Goal: Transaction & Acquisition: Purchase product/service

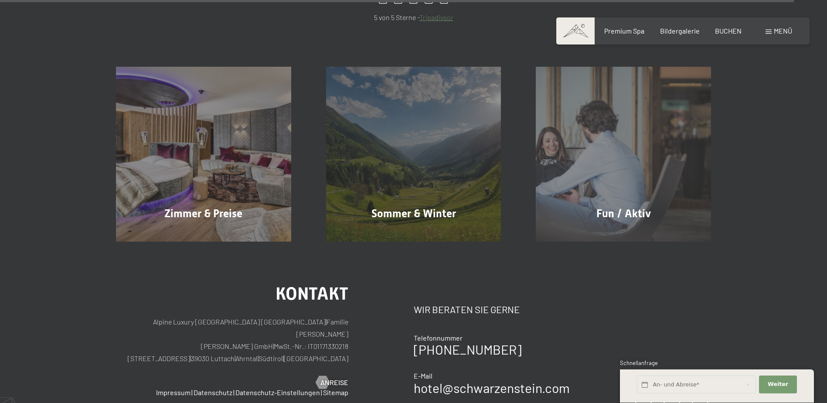
scroll to position [4433, 0]
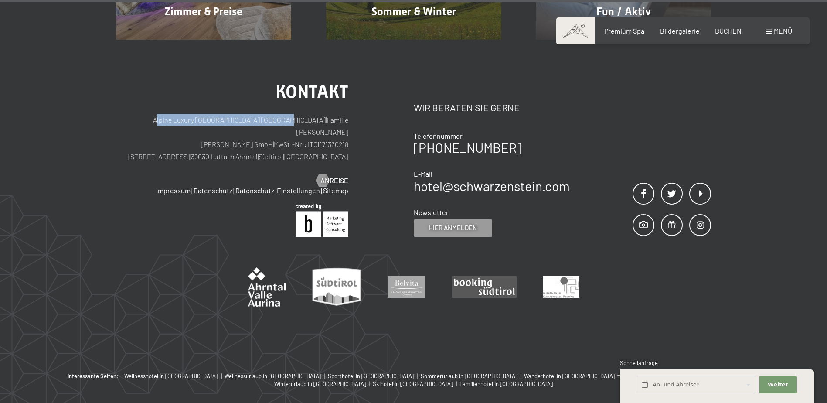
drag, startPoint x: 281, startPoint y: 80, endPoint x: 149, endPoint y: 79, distance: 132.2
click at [149, 114] on p "Alpine Luxury SPA Resort SCHWARZENSTEIN | Familie Zimmerhofer Otmar Zimmerhofer…" at bounding box center [232, 138] width 232 height 49
copy p "Alpine Luxury [GEOGRAPHIC_DATA] [GEOGRAPHIC_DATA]"
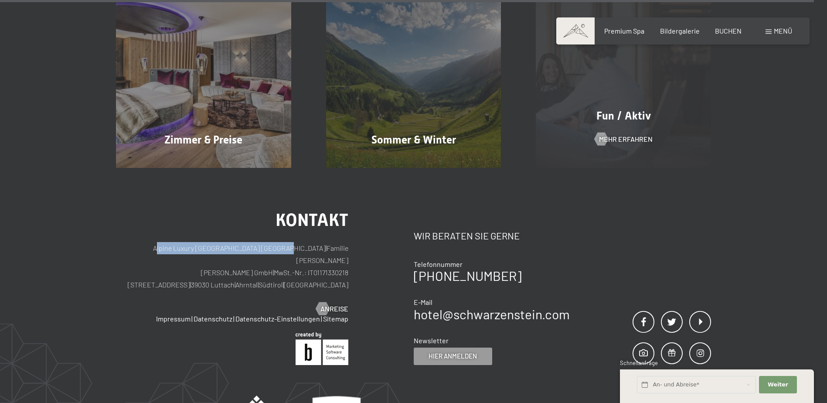
scroll to position [4258, 0]
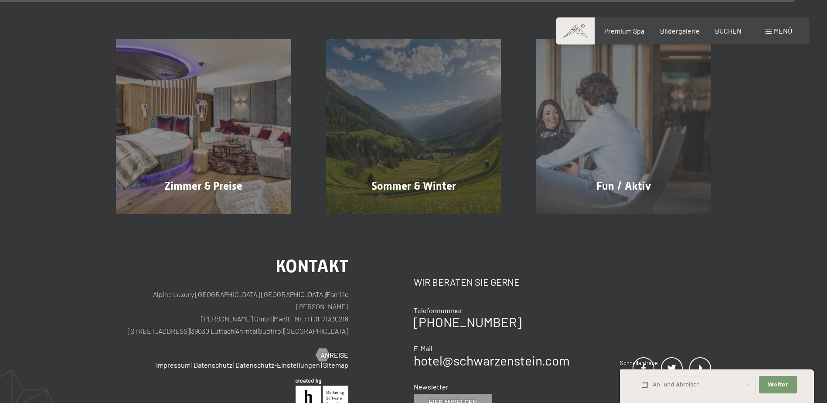
click at [772, 28] on div "Menü" at bounding box center [779, 31] width 27 height 10
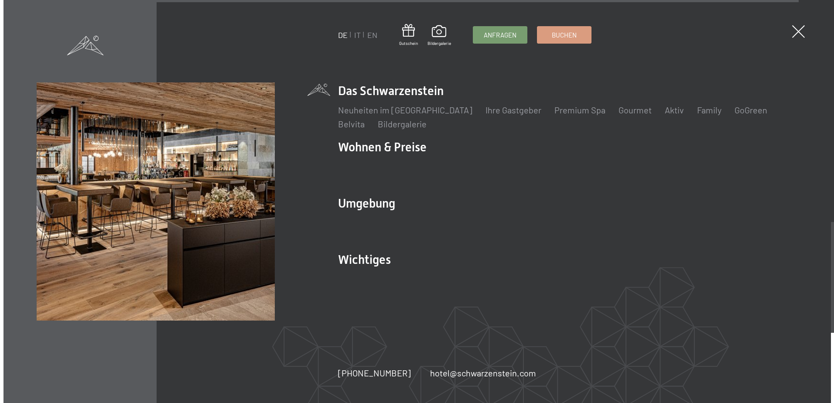
scroll to position [4277, 0]
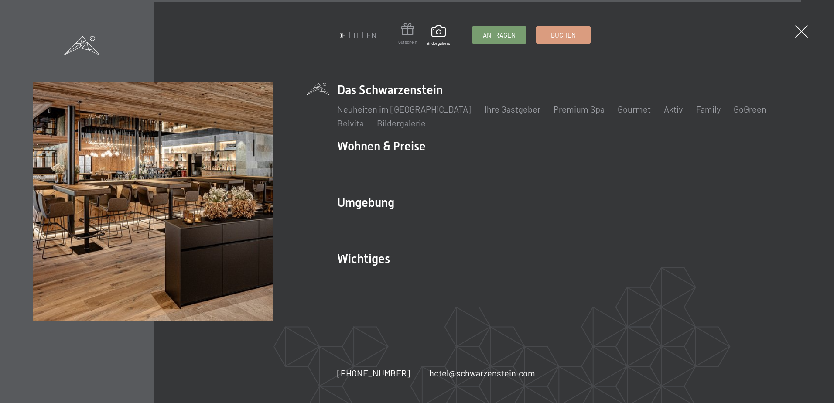
click at [407, 32] on span at bounding box center [407, 31] width 19 height 16
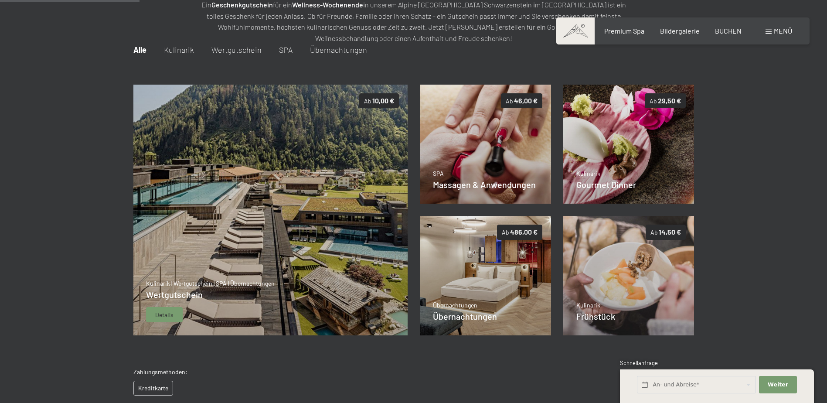
click at [158, 315] on span "Details" at bounding box center [164, 315] width 18 height 9
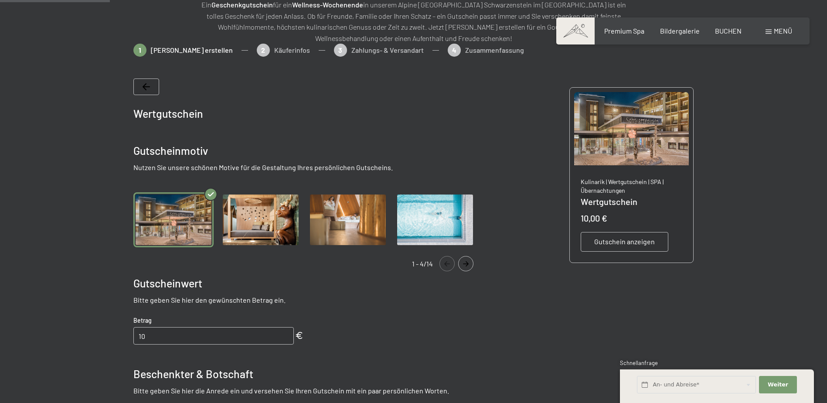
scroll to position [170, 0]
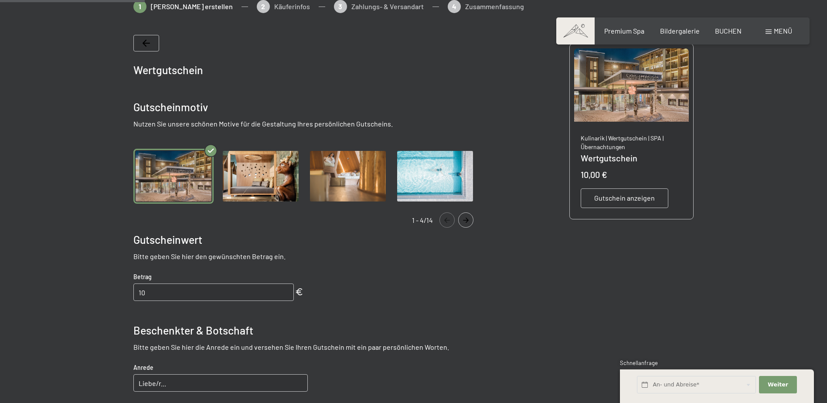
click at [462, 220] on icon "Navigate to next slide" at bounding box center [466, 220] width 14 height 5
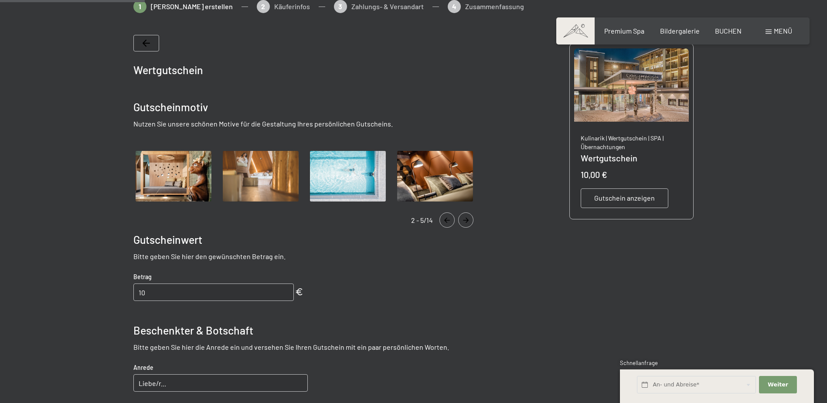
click at [462, 220] on icon "Navigate to next slide" at bounding box center [466, 220] width 14 height 5
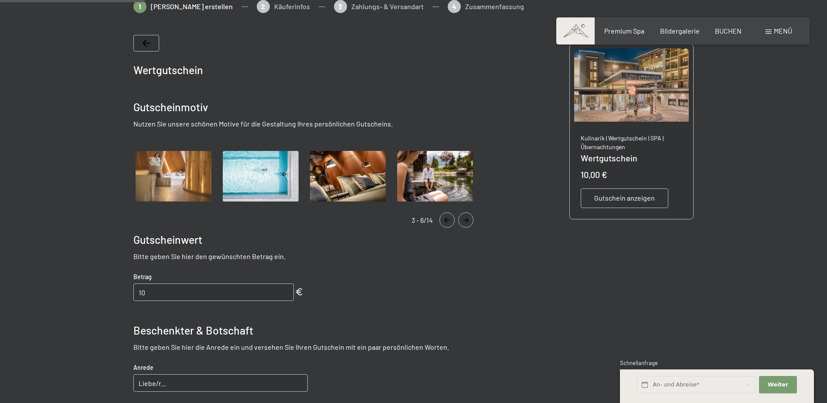
click at [462, 220] on icon "Navigate to next slide" at bounding box center [466, 220] width 14 height 5
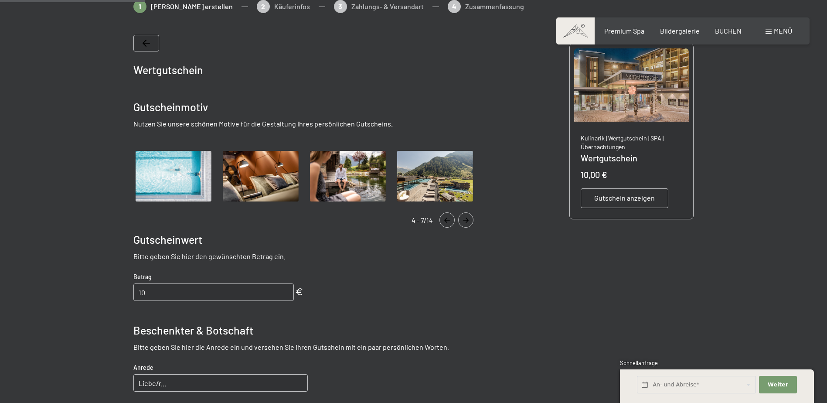
click at [462, 220] on icon "Navigate to next slide" at bounding box center [466, 220] width 14 height 5
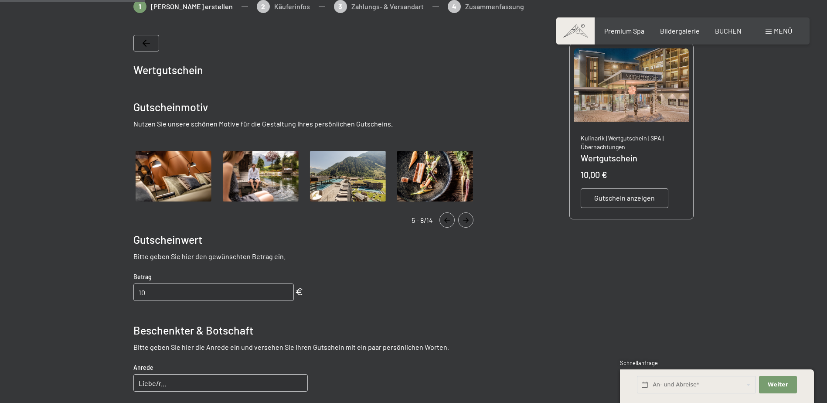
click at [462, 220] on icon "Navigate to next slide" at bounding box center [466, 220] width 14 height 5
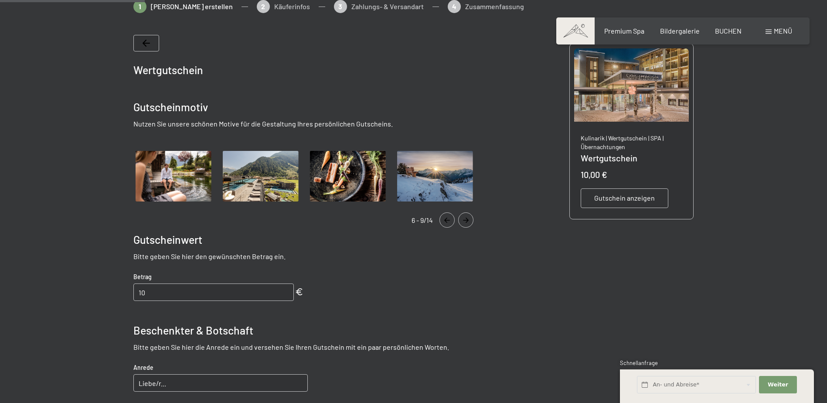
click at [462, 220] on icon "Navigate to next slide" at bounding box center [466, 220] width 14 height 5
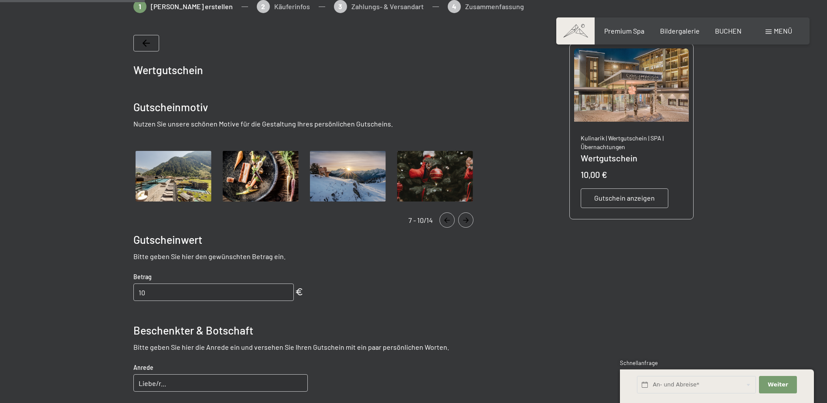
click at [462, 220] on icon "Navigate to next slide" at bounding box center [466, 220] width 14 height 5
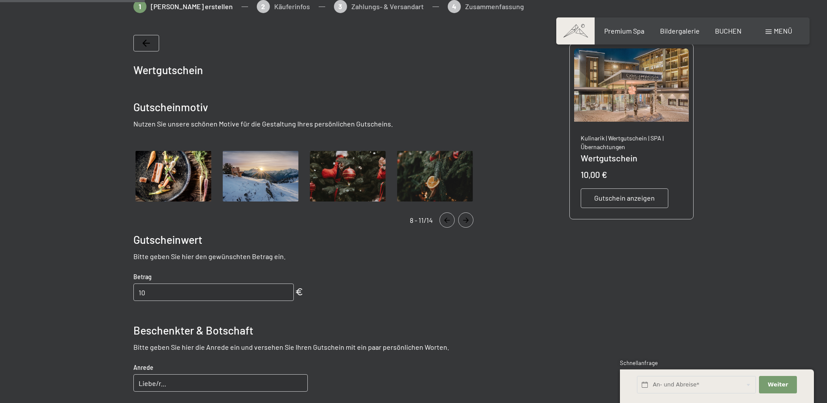
click at [462, 220] on icon "Navigate to next slide" at bounding box center [466, 220] width 14 height 5
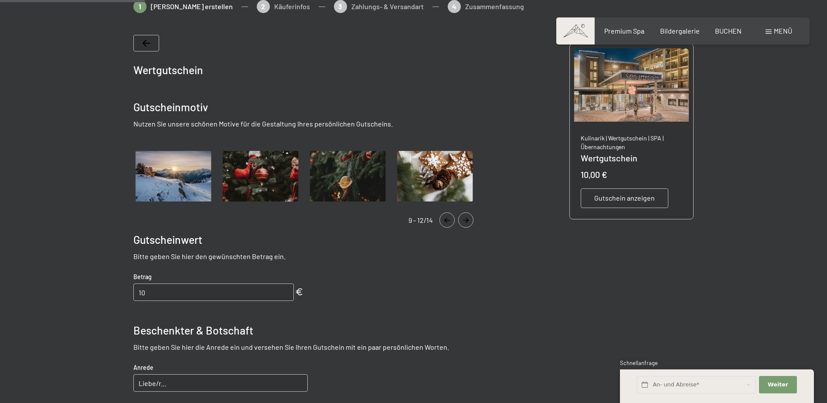
click at [462, 220] on icon "Navigate to next slide" at bounding box center [466, 220] width 14 height 5
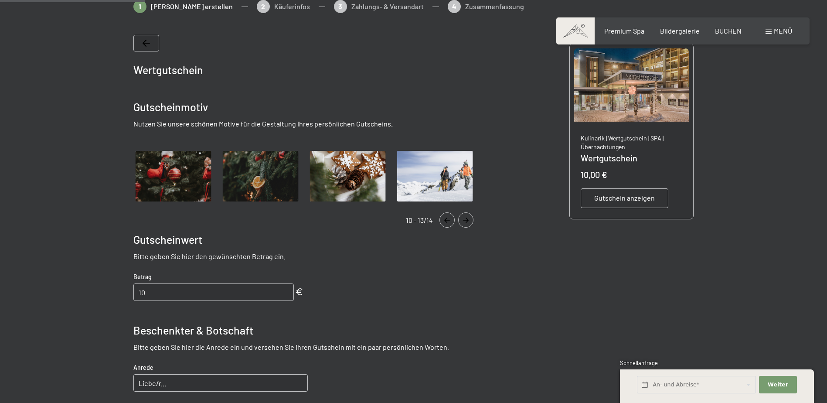
click at [462, 220] on icon "Navigate to next slide" at bounding box center [466, 220] width 14 height 5
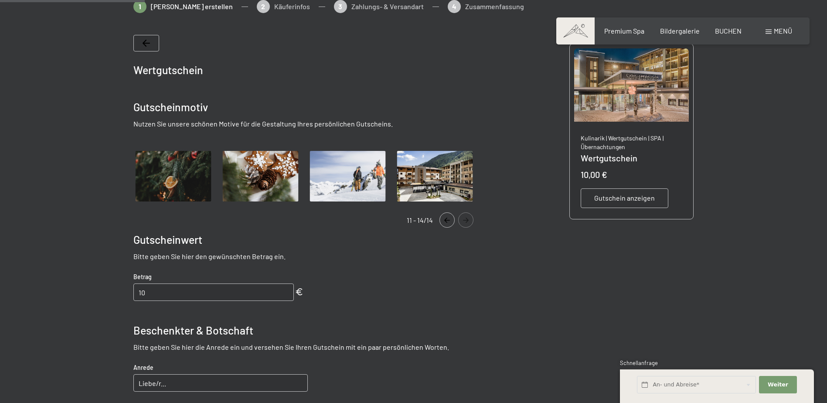
click at [462, 220] on icon "Navigate to next slide" at bounding box center [466, 220] width 14 height 5
click at [444, 220] on icon "Navigate to previous slide" at bounding box center [447, 220] width 6 height 5
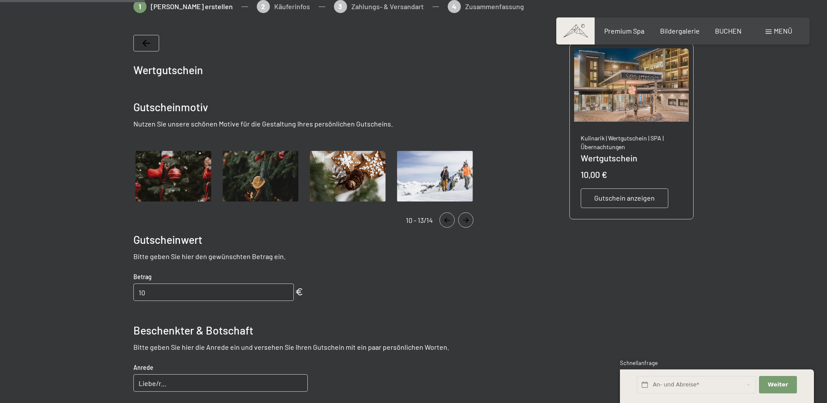
click at [444, 220] on icon "Navigate to previous slide" at bounding box center [447, 220] width 6 height 5
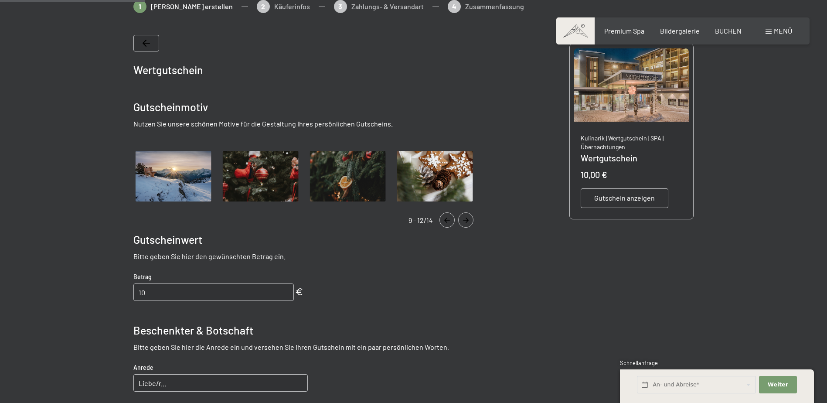
click at [444, 220] on icon "Navigate to previous slide" at bounding box center [447, 220] width 6 height 5
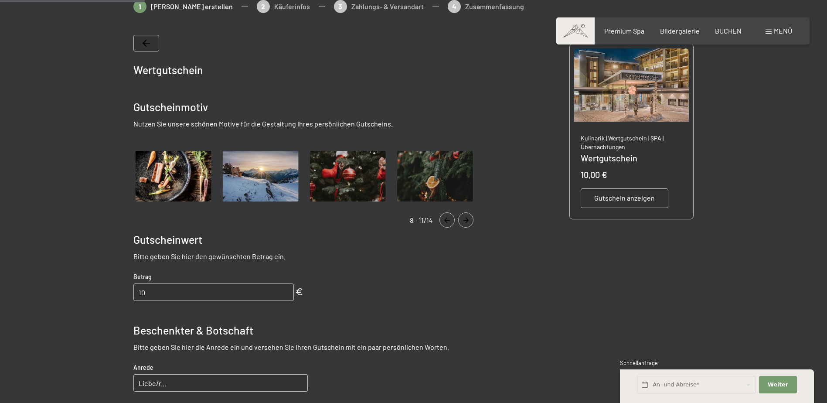
click at [444, 220] on icon "Navigate to previous slide" at bounding box center [447, 220] width 6 height 5
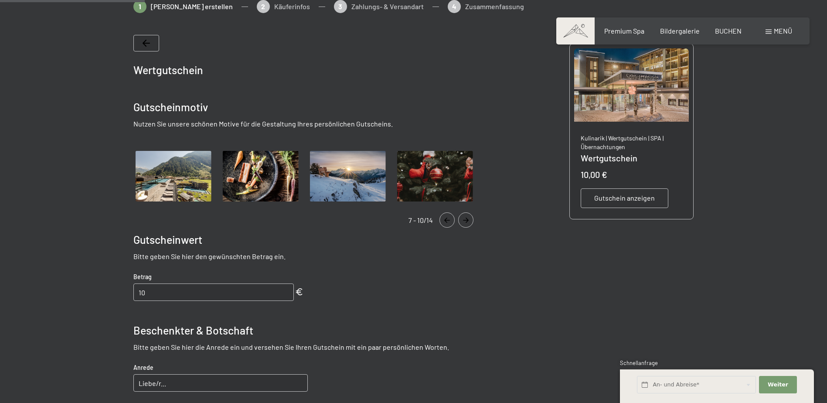
click at [444, 220] on icon "Navigate to previous slide" at bounding box center [447, 220] width 6 height 5
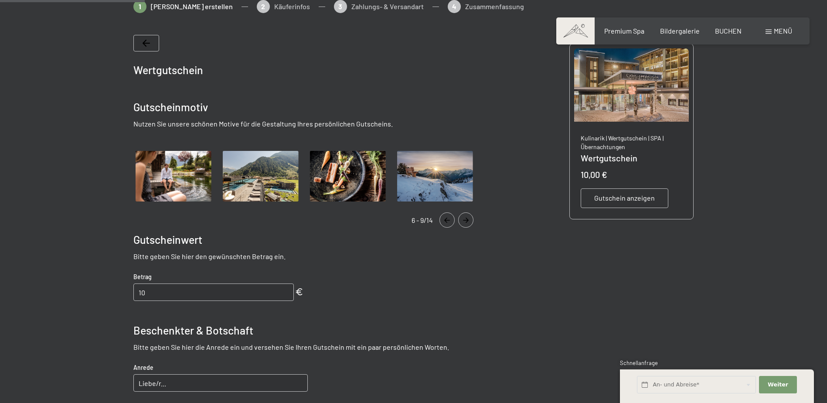
click at [444, 220] on icon "Navigate to previous slide" at bounding box center [447, 220] width 6 height 5
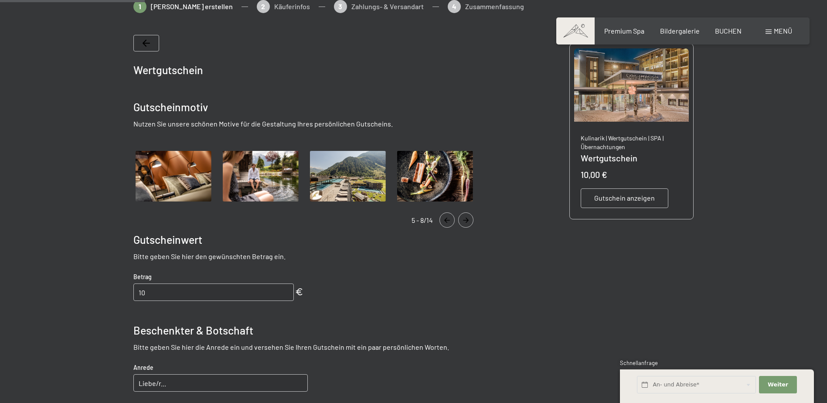
click at [444, 220] on icon "Navigate to previous slide" at bounding box center [447, 220] width 6 height 5
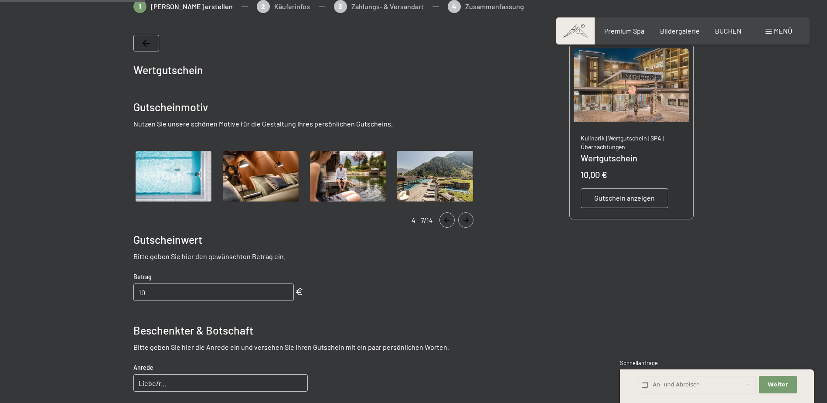
click at [430, 171] on img "Gallery" at bounding box center [435, 176] width 80 height 55
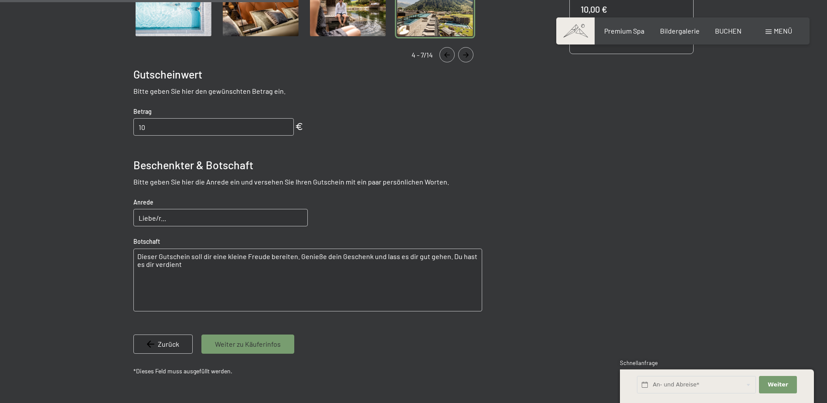
scroll to position [345, 0]
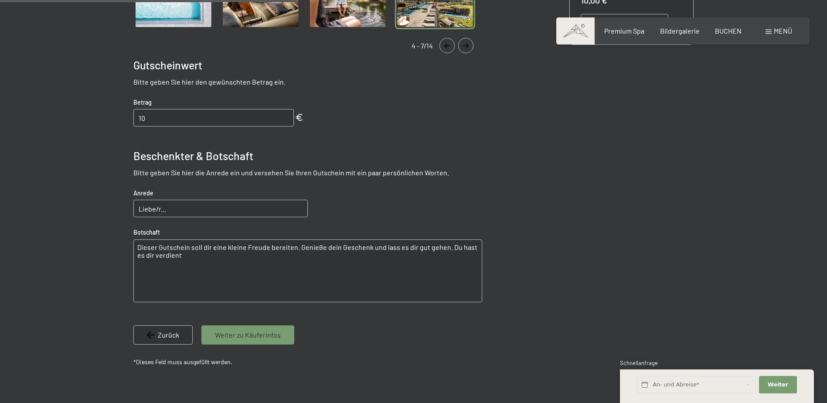
click at [158, 112] on input "10" at bounding box center [213, 117] width 161 height 17
type input "1070"
click at [168, 212] on input "Liebe/r..." at bounding box center [220, 208] width 174 height 17
click at [178, 210] on input "Liebe Kollegi [PERSON_NAME]" at bounding box center [220, 208] width 174 height 17
click at [222, 211] on input "Liebe Kollegin [PERSON_NAME]" at bounding box center [220, 208] width 174 height 17
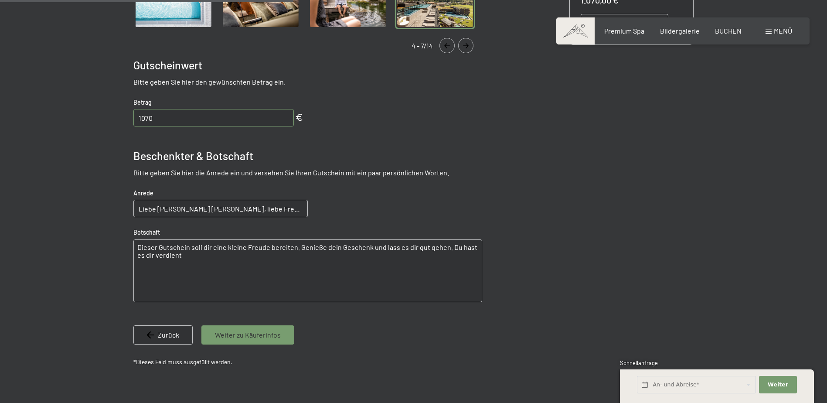
click at [248, 211] on input "Liebe [PERSON_NAME] [PERSON_NAME], liebe Freundi [PERSON_NAME]," at bounding box center [220, 208] width 174 height 17
type input "Liebe [PERSON_NAME] [PERSON_NAME], liebe Freundin [PERSON_NAME],"
click at [140, 248] on textarea "Dieser Gutschein soll dir eine kleine Freude bereiten. Genieße dein Geschenk un…" at bounding box center [307, 270] width 349 height 63
drag, startPoint x: 136, startPoint y: 247, endPoint x: 179, endPoint y: 257, distance: 44.3
click at [179, 257] on textarea "Dieser Gutschein soll dir eine kleine Freude bereiten. Genieße dein Geschenk un…" at bounding box center [307, 270] width 349 height 63
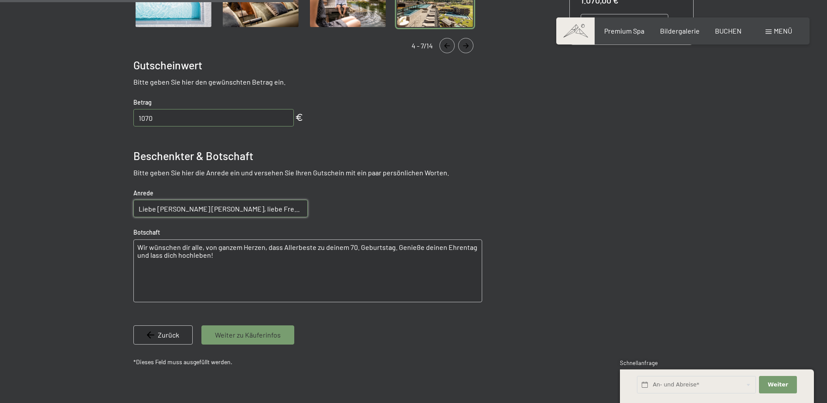
type textarea "Wir wünschen dir alle, von ganzem Herzen, dass Allerbeste zu deinem 70. Geburts…"
